Goal: Information Seeking & Learning: Learn about a topic

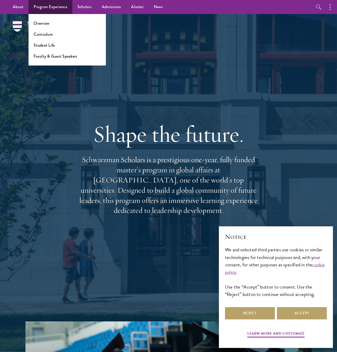
click at [34, 4] on link "Program Experience" at bounding box center [51, 7] width 44 height 14
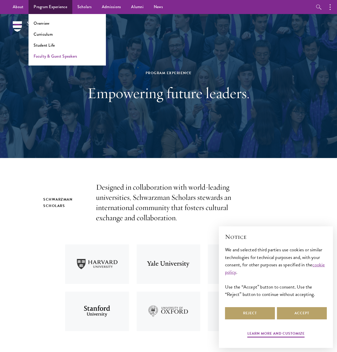
click at [47, 54] on link "Faculty & Guest Speakers" at bounding box center [56, 56] width 44 height 6
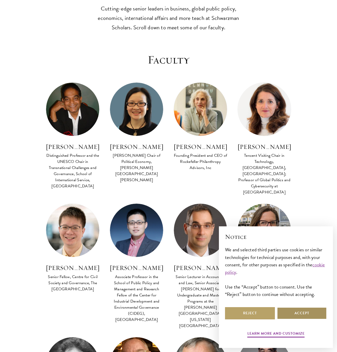
click at [293, 309] on button "Accept" at bounding box center [302, 313] width 50 height 12
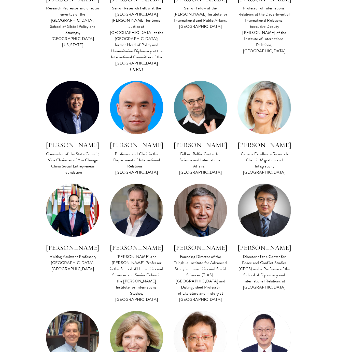
scroll to position [1527, 0]
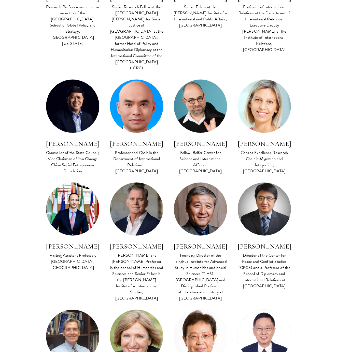
click at [131, 307] on img at bounding box center [137, 336] width 59 height 59
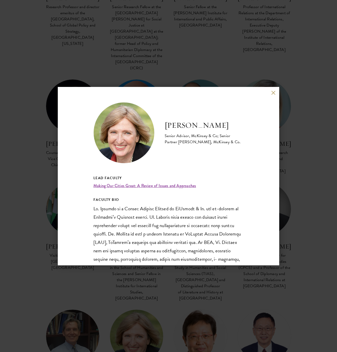
click at [272, 93] on button at bounding box center [273, 93] width 4 height 4
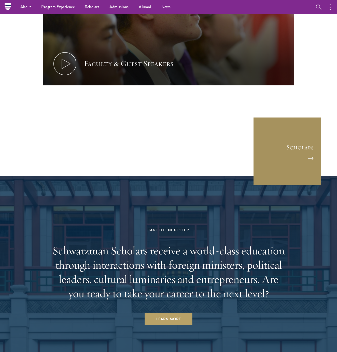
scroll to position [2434, 0]
click at [296, 117] on link "Scholars" at bounding box center [287, 151] width 69 height 69
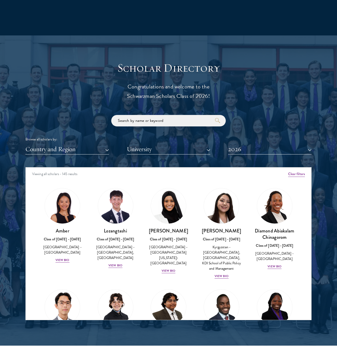
scroll to position [497, 0]
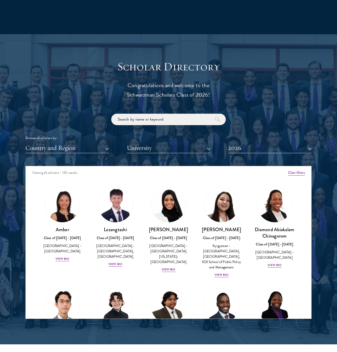
click at [248, 145] on button "2026" at bounding box center [270, 148] width 84 height 10
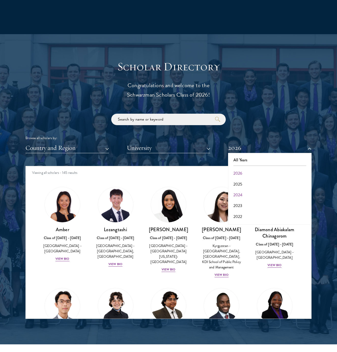
click at [240, 192] on button "2024" at bounding box center [270, 195] width 81 height 11
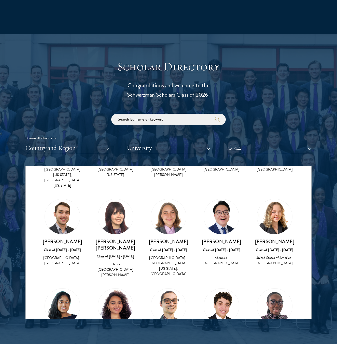
scroll to position [1411, 0]
click at [230, 288] on img at bounding box center [221, 305] width 35 height 35
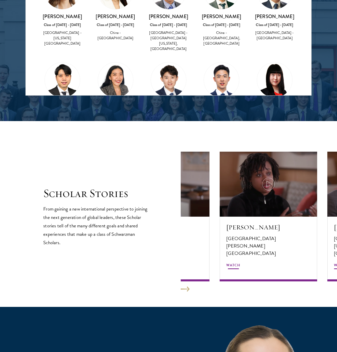
scroll to position [720, 4]
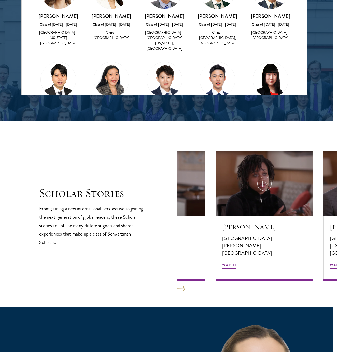
click at [184, 287] on button at bounding box center [181, 288] width 9 height 5
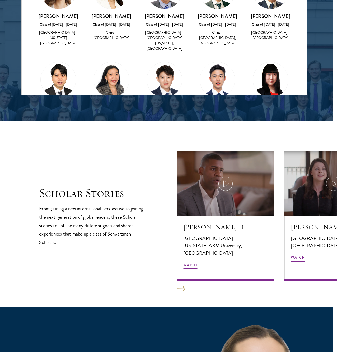
click at [184, 287] on button at bounding box center [181, 288] width 9 height 5
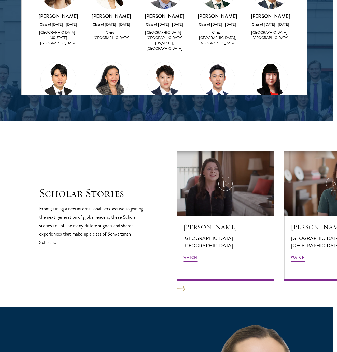
click at [184, 287] on button at bounding box center [181, 288] width 9 height 5
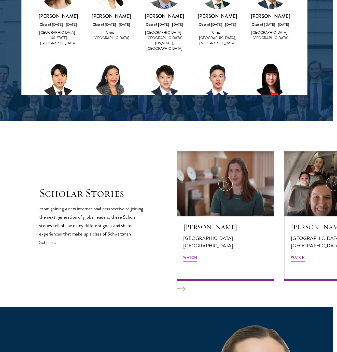
click at [184, 287] on button at bounding box center [181, 288] width 9 height 5
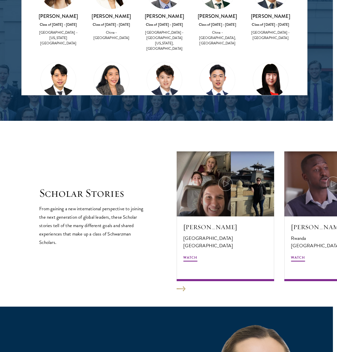
click at [184, 287] on button at bounding box center [181, 288] width 9 height 5
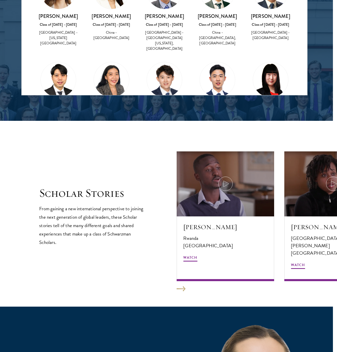
click at [184, 287] on button at bounding box center [181, 288] width 9 height 5
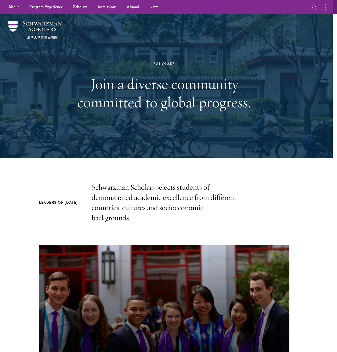
scroll to position [0, 4]
click at [132, 6] on link "Alumni" at bounding box center [133, 7] width 23 height 14
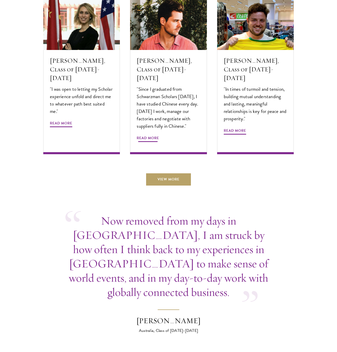
scroll to position [1722, 0]
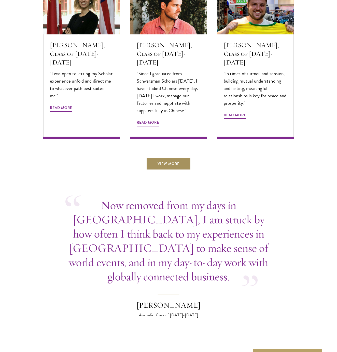
click at [166, 158] on link "View More" at bounding box center [168, 164] width 45 height 12
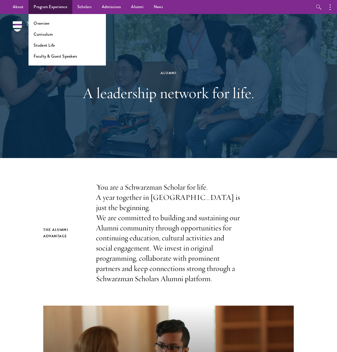
scroll to position [0, 0]
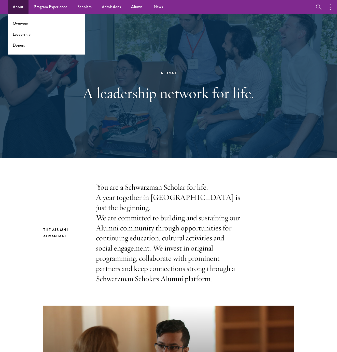
click at [19, 8] on link "About" at bounding box center [18, 7] width 21 height 14
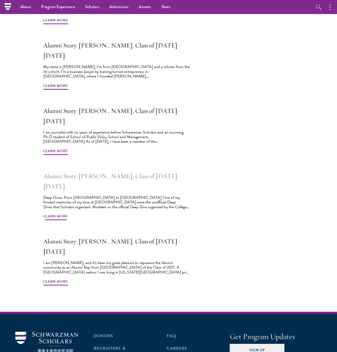
scroll to position [295, 0]
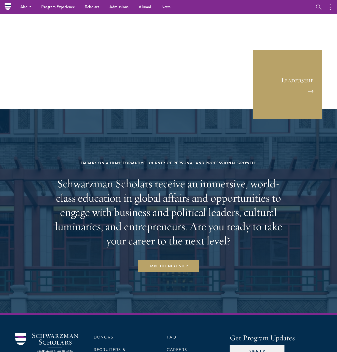
scroll to position [1911, 0]
